Goal: Find specific page/section: Find specific page/section

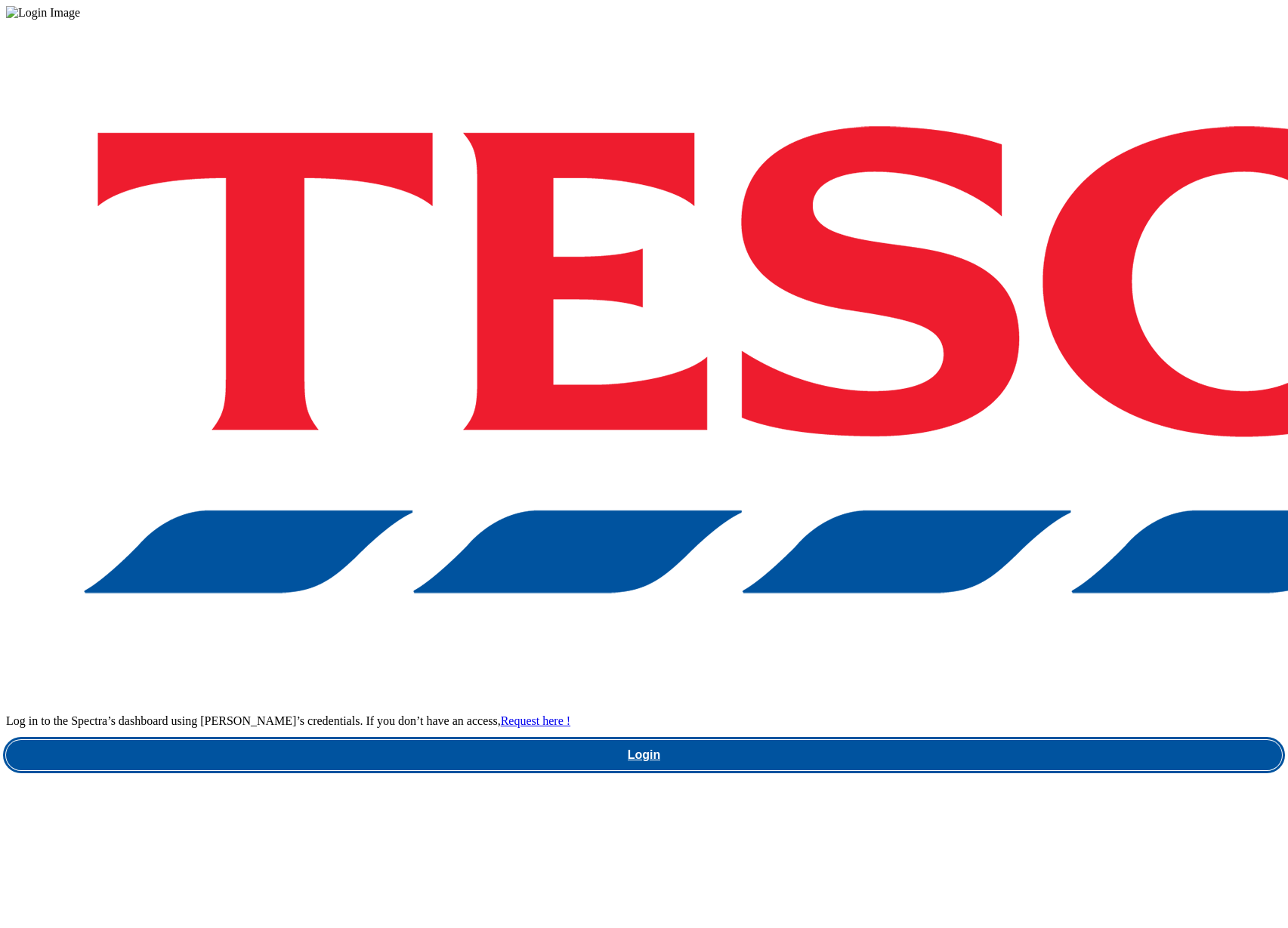
click at [945, 741] on link "Login" at bounding box center [644, 755] width 1276 height 30
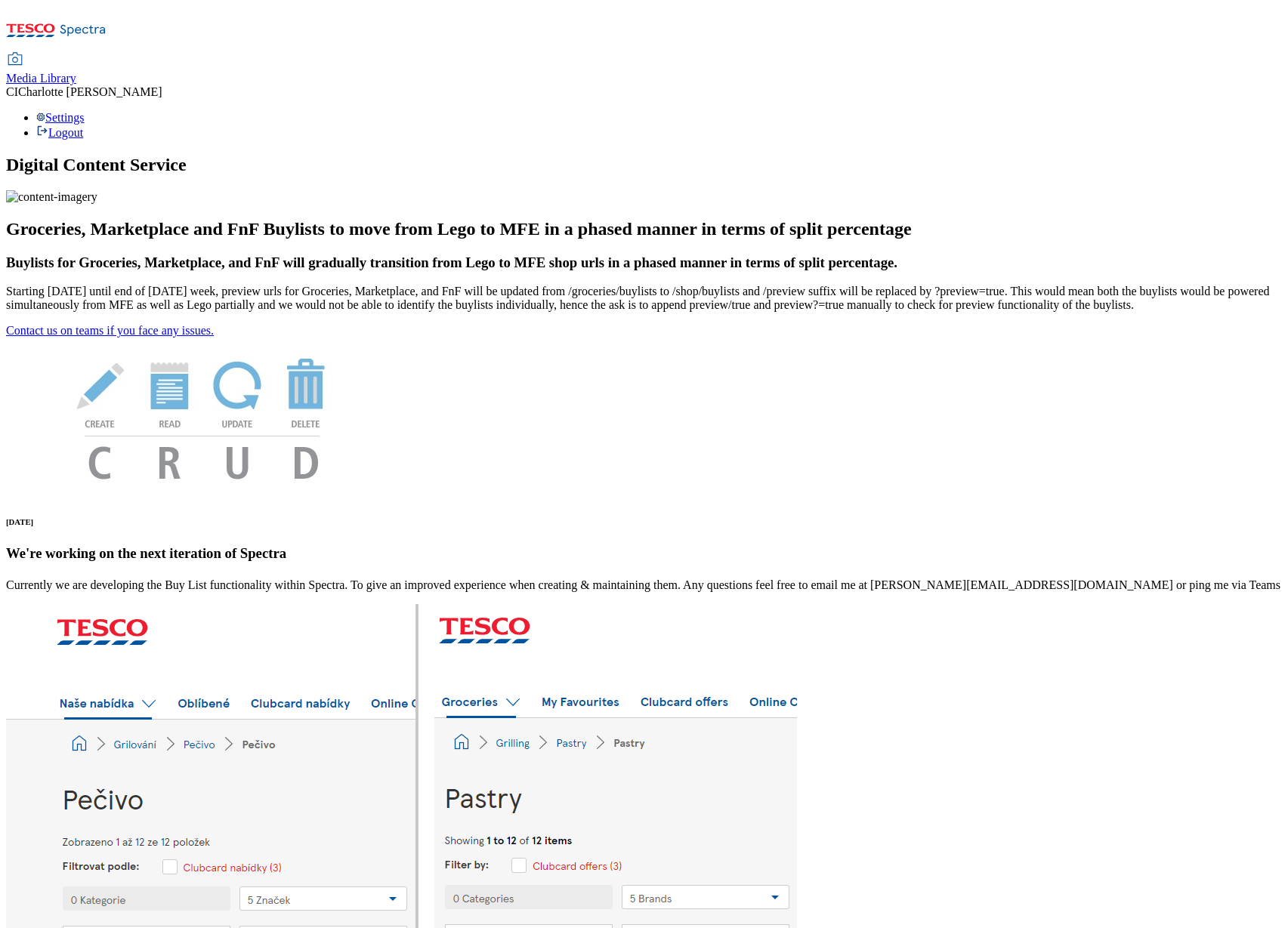
click at [76, 71] on span "Media Library" at bounding box center [42, 78] width 71 height 13
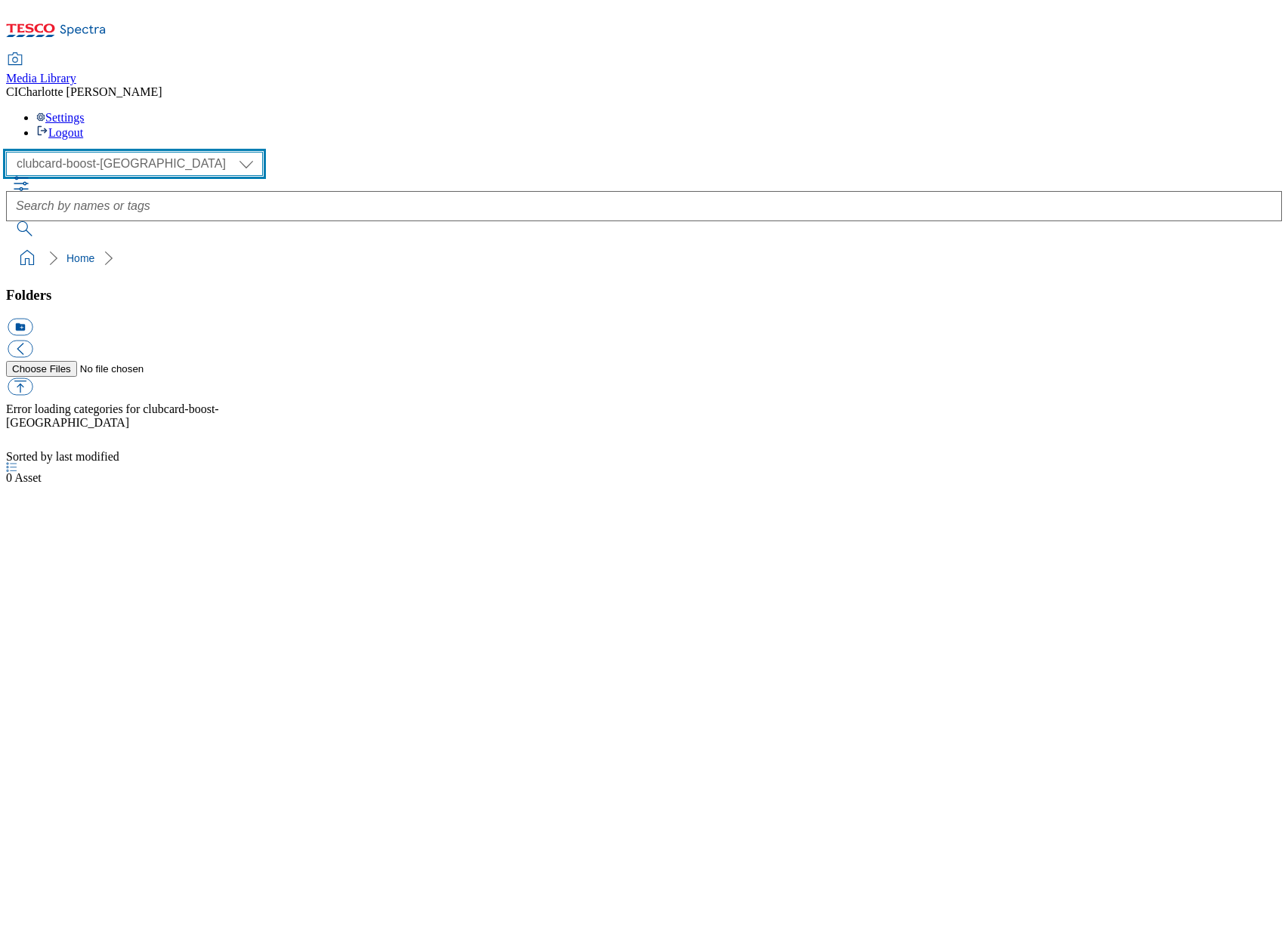
click at [104, 152] on select "Clubcard Boost UK Clubcard Marketing Clubcard ROI clubcard-boost-uk Dotcom [GEO…" at bounding box center [135, 164] width 257 height 24
select select "flare-ghs-mktg"
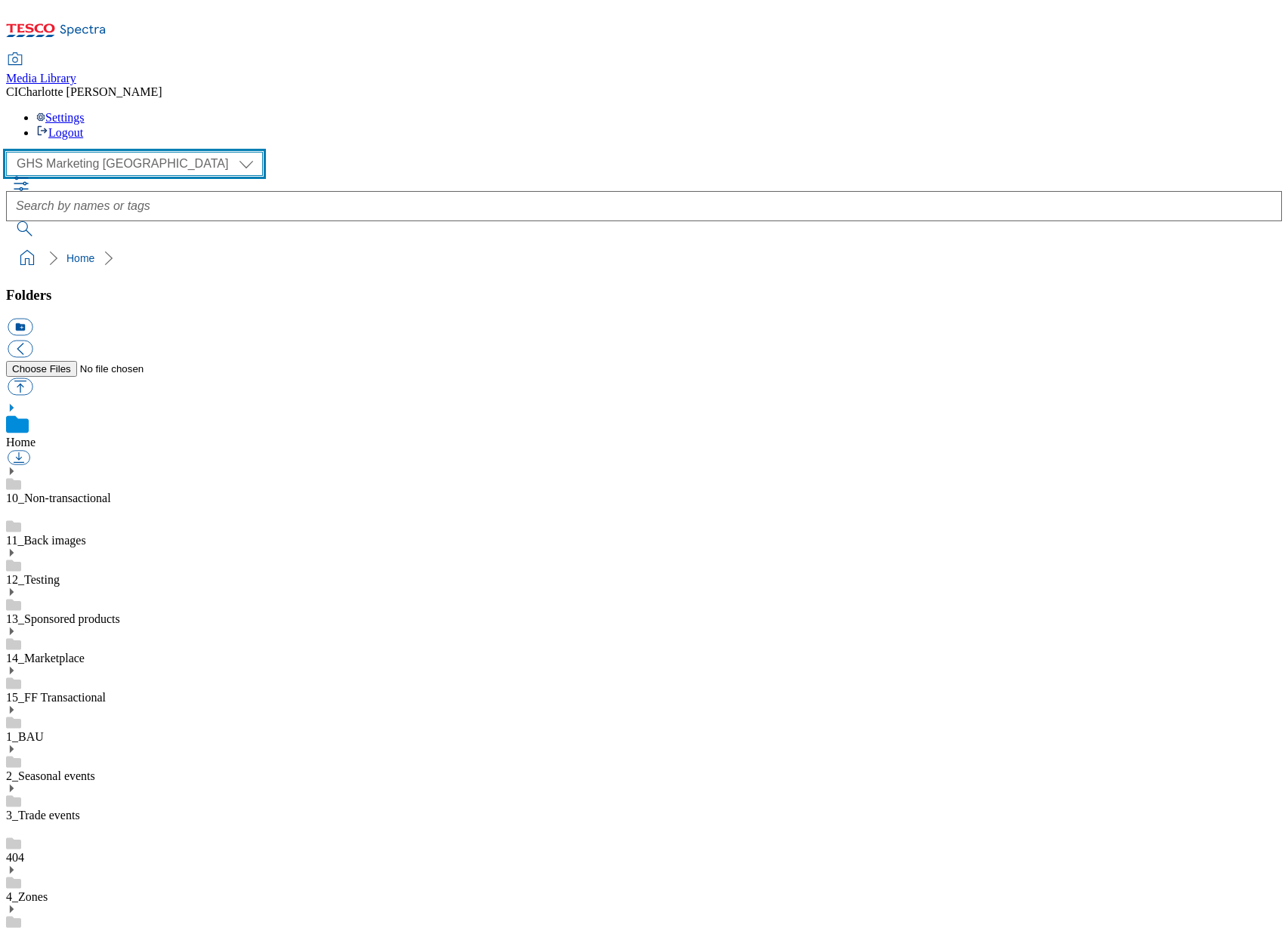
scroll to position [1, 0]
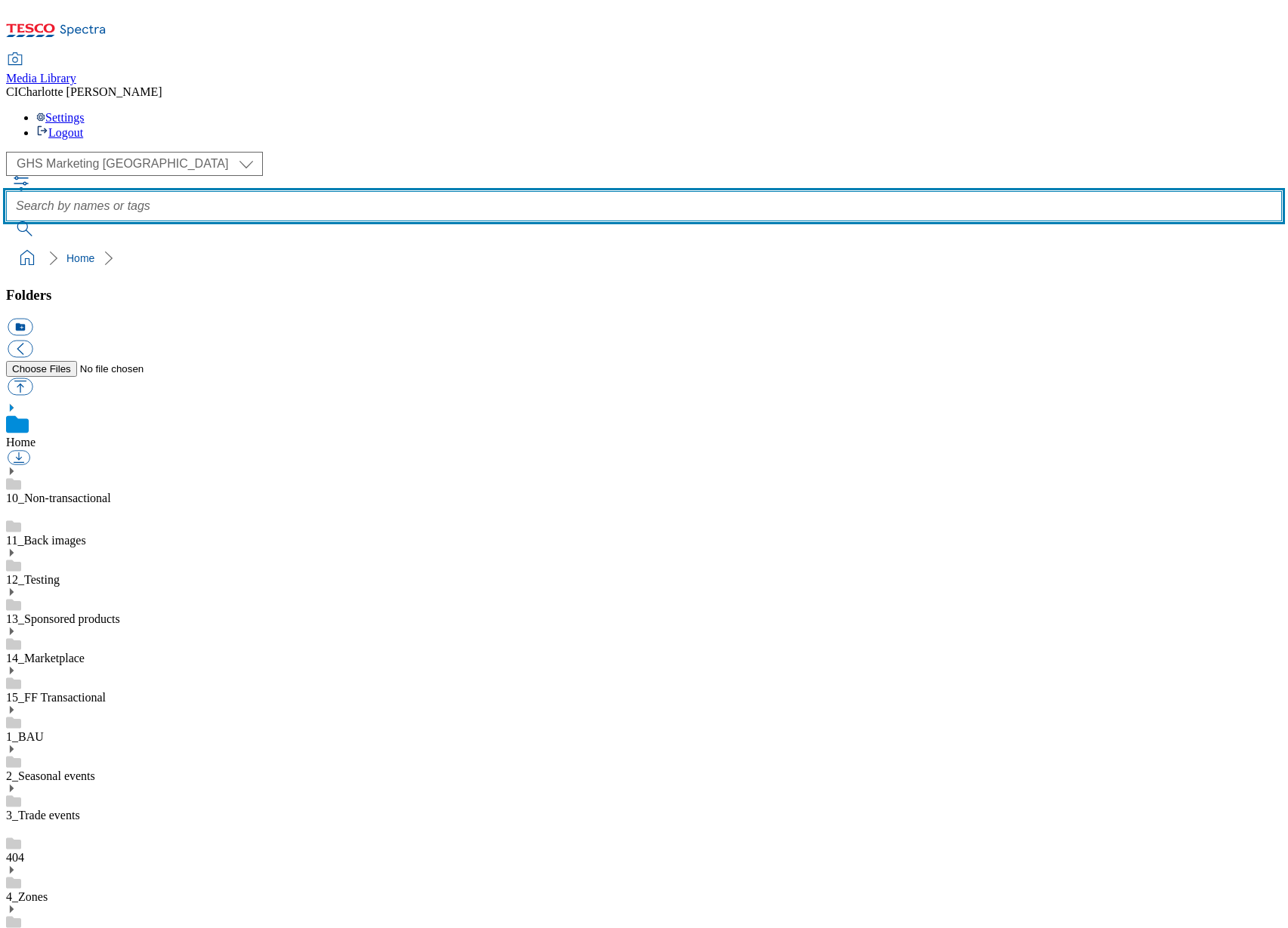
click at [475, 191] on input "text" at bounding box center [644, 205] width 1276 height 30
paste input "96490545"
type input "96490545"
click at [6, 222] on button "submit" at bounding box center [25, 229] width 39 height 15
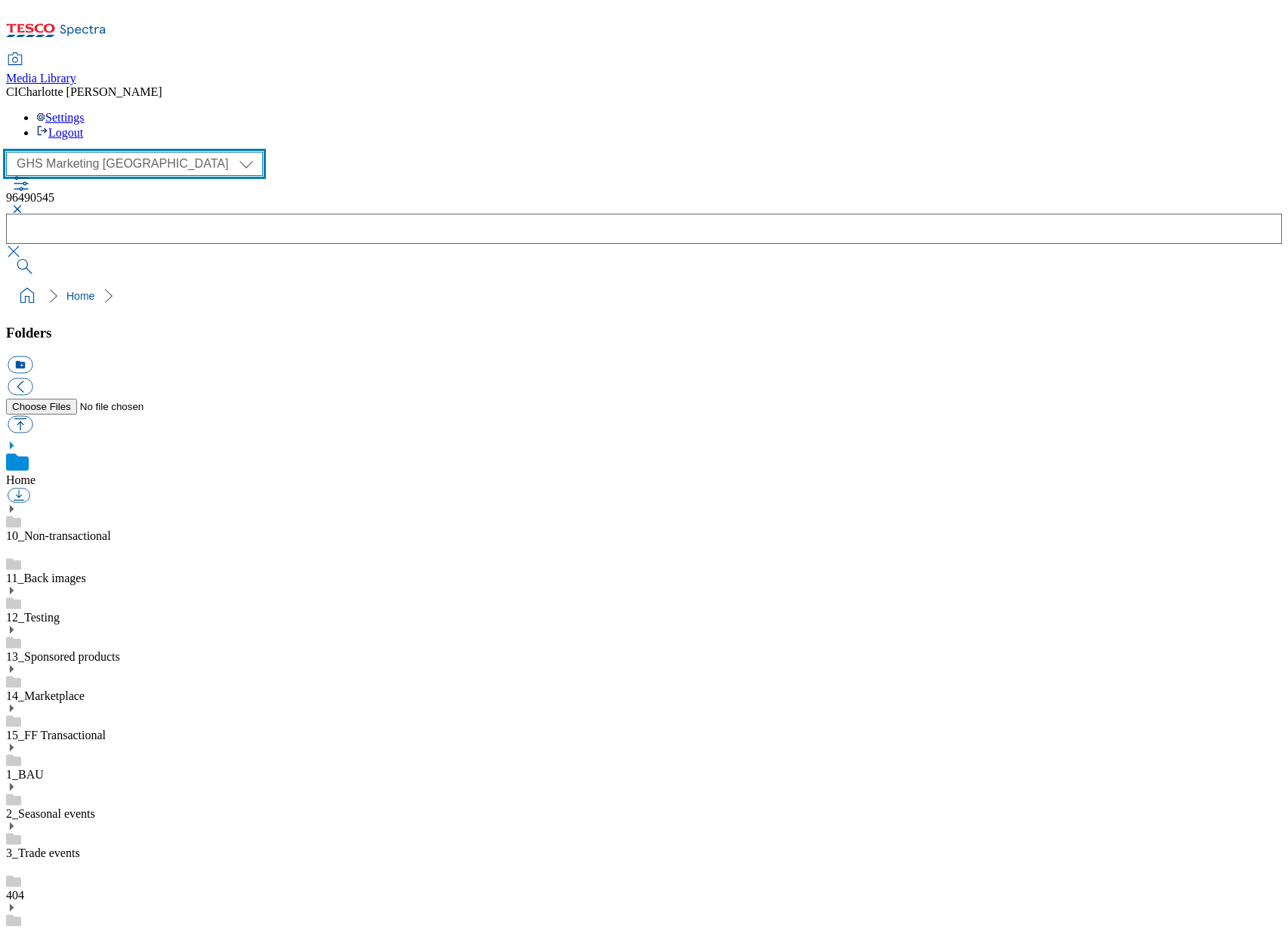
click at [80, 152] on select "Clubcard Boost UK Clubcard Marketing Clubcard ROI clubcard-boost-uk Dotcom [GEO…" at bounding box center [135, 164] width 257 height 24
select select "flare-ghs"
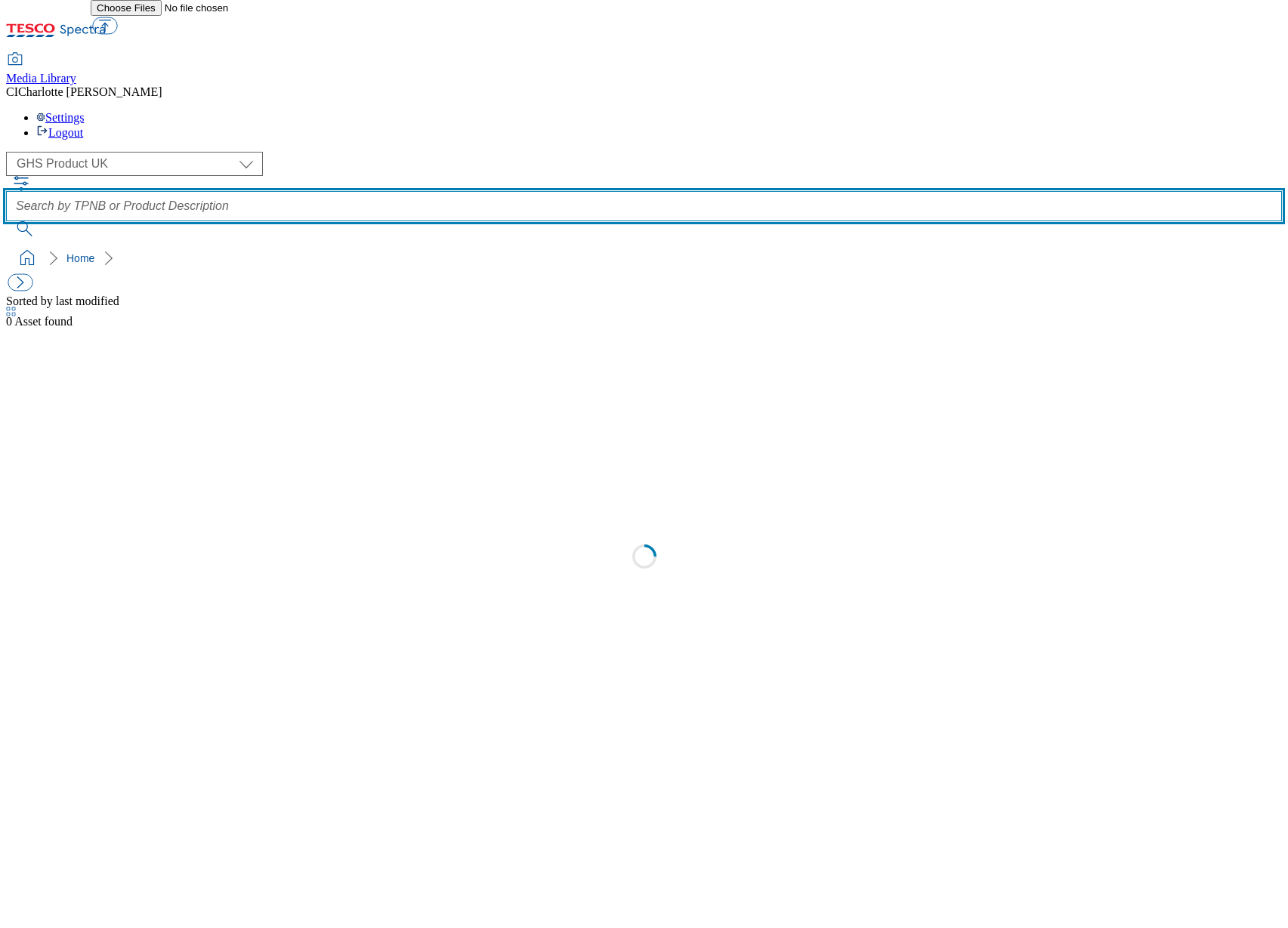
click at [525, 191] on input "text" at bounding box center [644, 205] width 1276 height 30
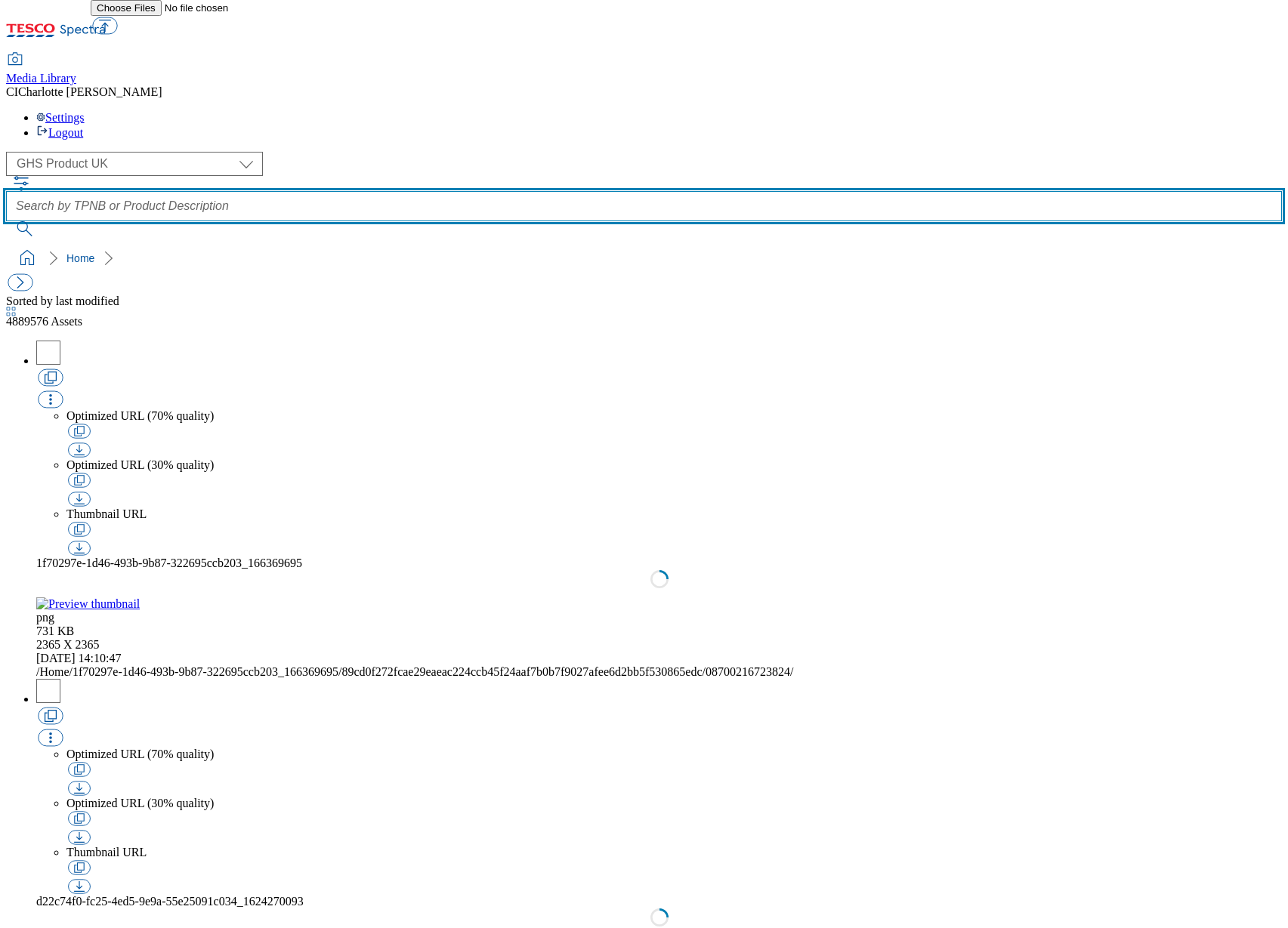
paste input "96490545"
type input "96490545"
click at [6, 222] on button "submit" at bounding box center [25, 229] width 39 height 15
